Goal: Task Accomplishment & Management: Use online tool/utility

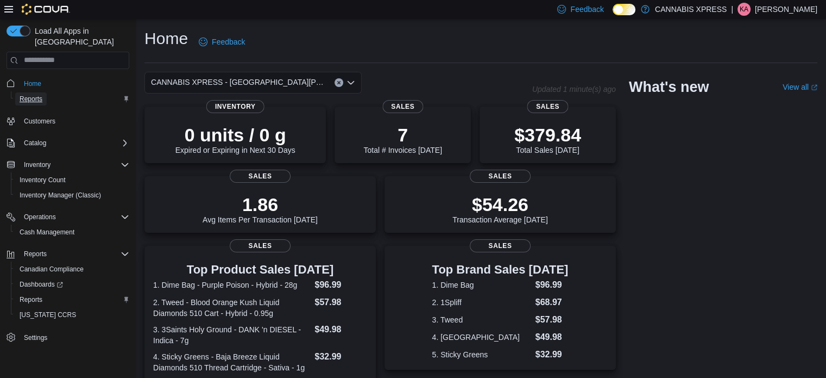
click at [30, 95] on span "Reports" at bounding box center [31, 99] width 23 height 9
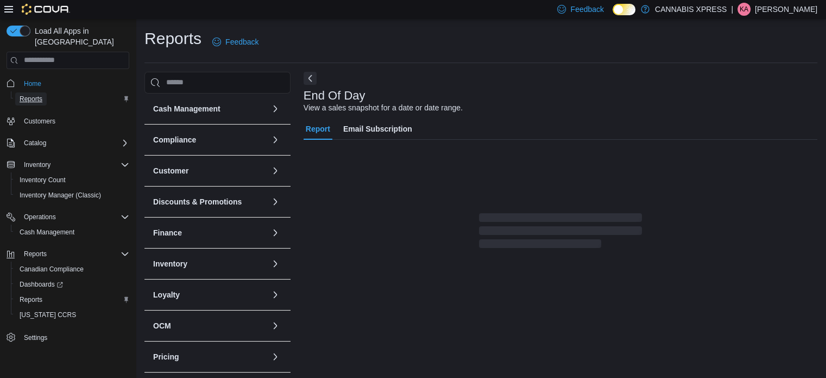
scroll to position [7, 0]
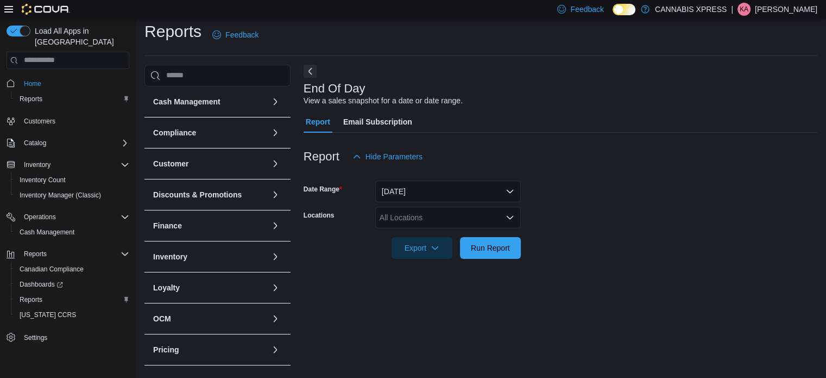
click at [455, 214] on div "All Locations" at bounding box center [448, 217] width 146 height 22
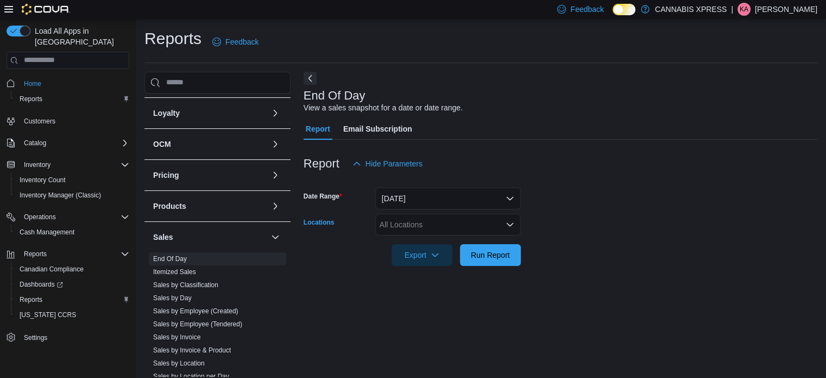
scroll to position [192, 0]
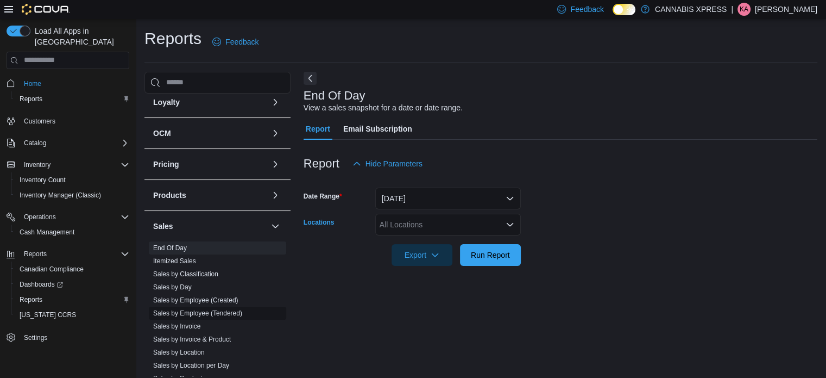
click at [209, 310] on link "Sales by Employee (Tendered)" at bounding box center [197, 313] width 89 height 8
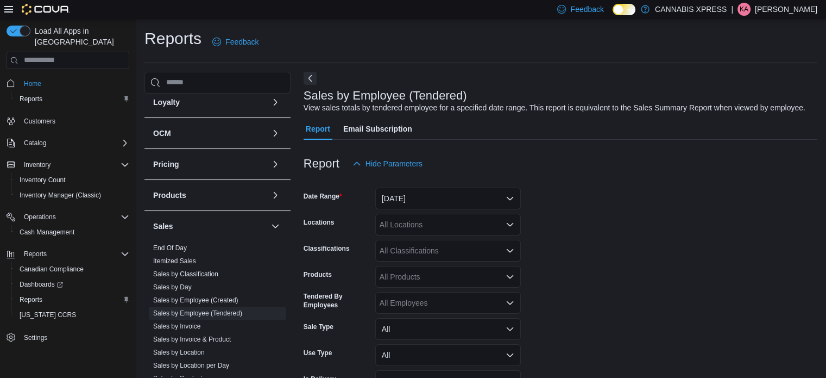
scroll to position [25, 0]
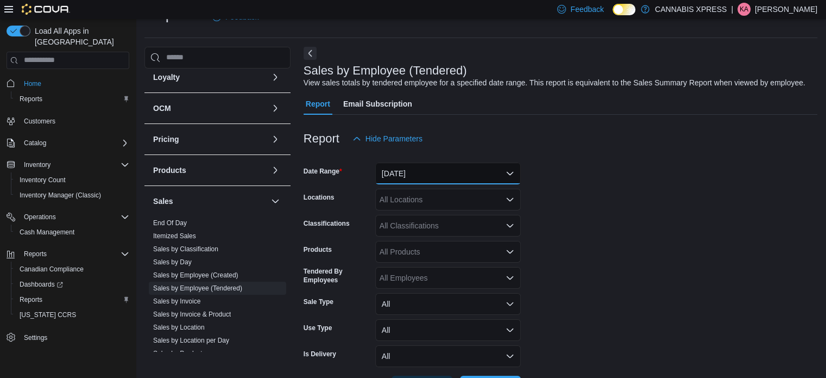
click at [432, 173] on button "[DATE]" at bounding box center [448, 173] width 146 height 22
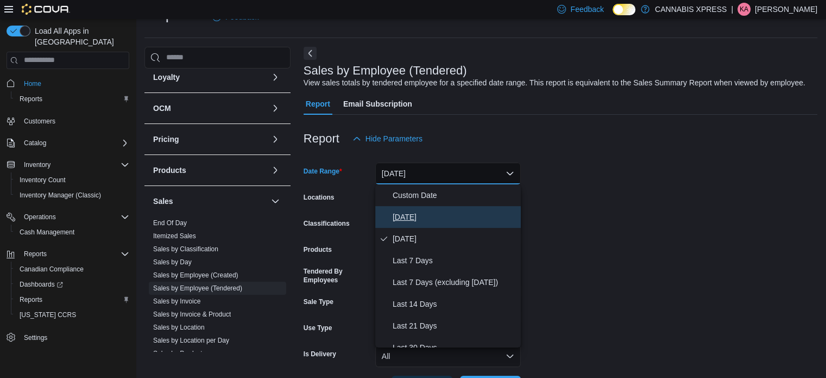
click at [430, 211] on span "[DATE]" at bounding box center [455, 216] width 124 height 13
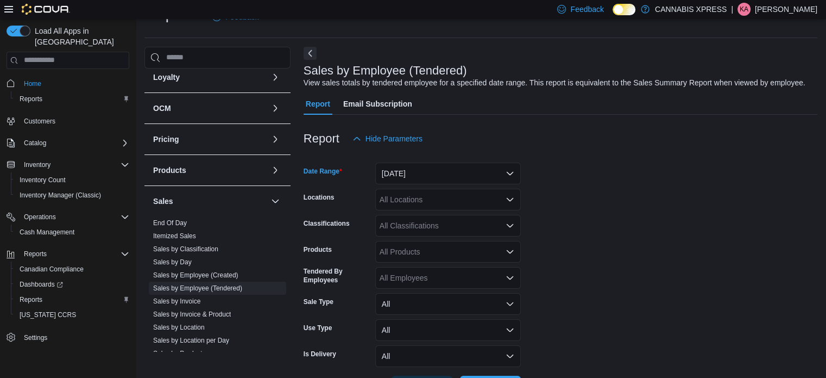
click at [407, 200] on div "All Locations" at bounding box center [448, 200] width 146 height 22
type input "***"
click at [437, 215] on span "CANNABIS XPRESS - [GEOGRAPHIC_DATA][PERSON_NAME] ([GEOGRAPHIC_DATA])" at bounding box center [552, 217] width 307 height 11
click at [600, 187] on form "Date Range [DATE] Locations CANNABIS XPRESS - [GEOGRAPHIC_DATA][PERSON_NAME] (C…" at bounding box center [561, 273] width 514 height 248
click at [451, 279] on div "All Employees" at bounding box center [448, 278] width 146 height 22
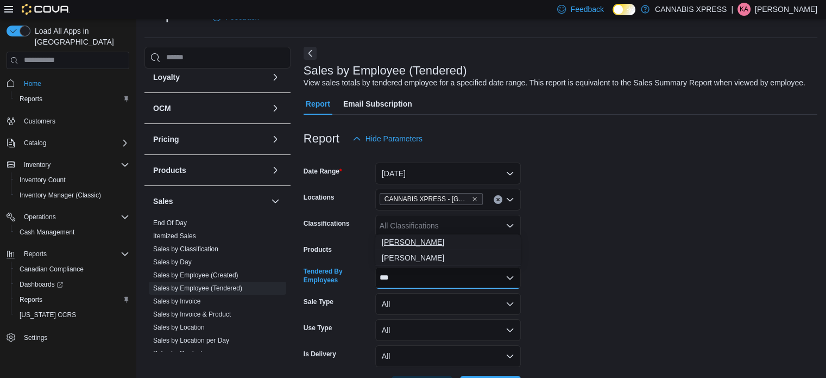
type input "***"
click at [444, 241] on span "[PERSON_NAME]" at bounding box center [448, 241] width 133 height 11
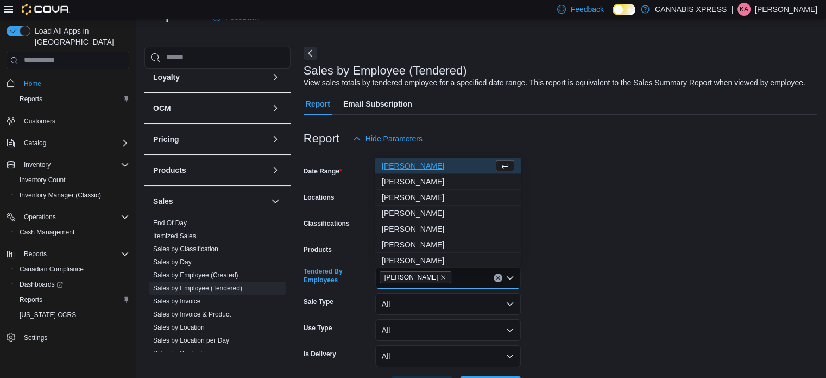
click at [610, 240] on form "Date Range [DATE] Locations CANNABIS XPRESS - [GEOGRAPHIC_DATA][PERSON_NAME] (C…" at bounding box center [561, 273] width 514 height 248
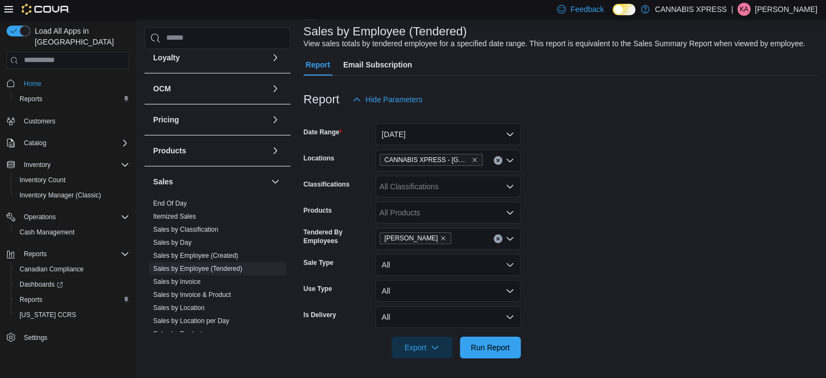
scroll to position [66, 0]
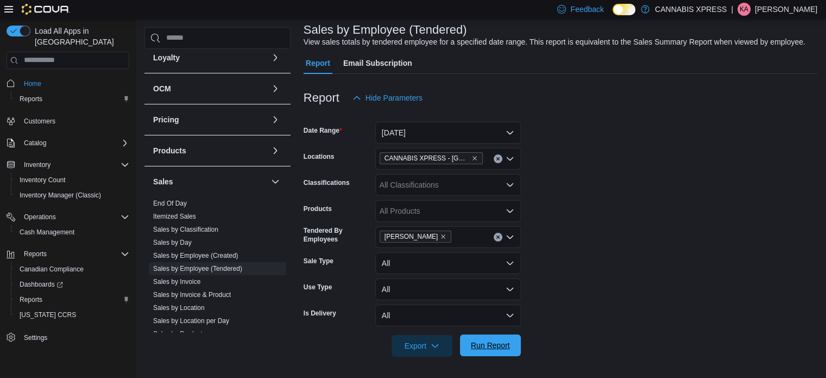
click at [512, 349] on span "Run Report" at bounding box center [491, 345] width 48 height 22
